Goal: Task Accomplishment & Management: Use online tool/utility

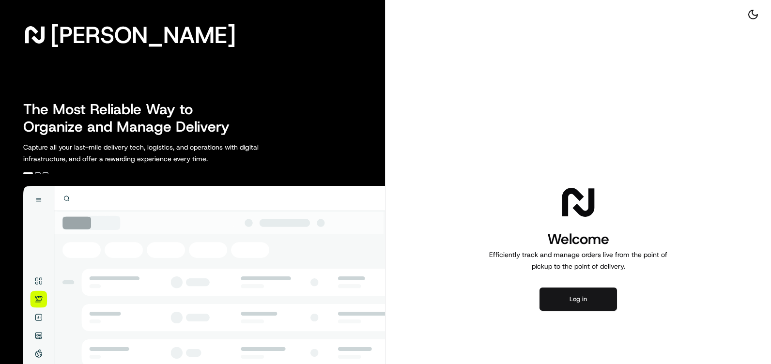
click at [579, 297] on button "Log in" at bounding box center [579, 299] width 78 height 23
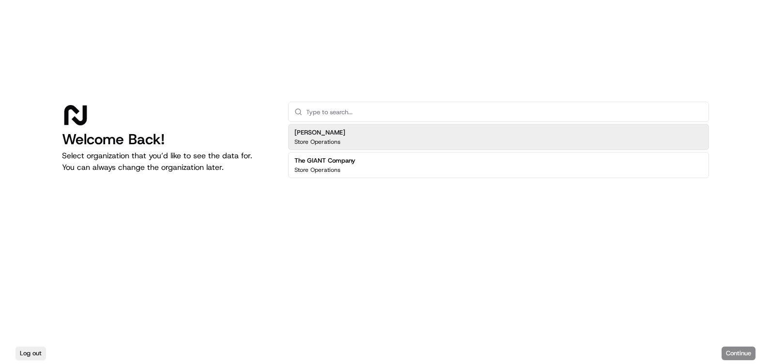
click at [323, 135] on h2 "[PERSON_NAME]" at bounding box center [320, 132] width 51 height 9
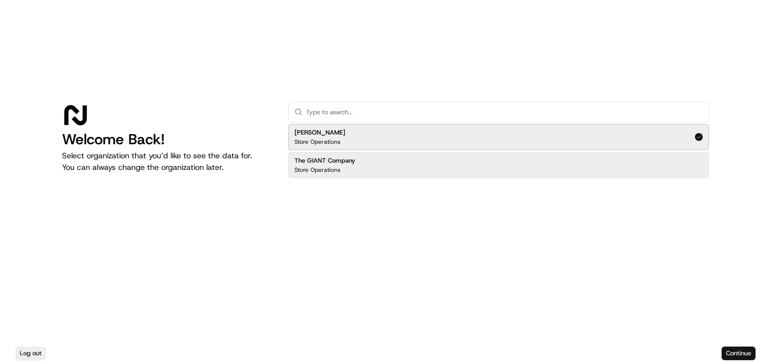
click at [738, 353] on button "Continue" at bounding box center [739, 354] width 34 height 14
